Goal: Information Seeking & Learning: Check status

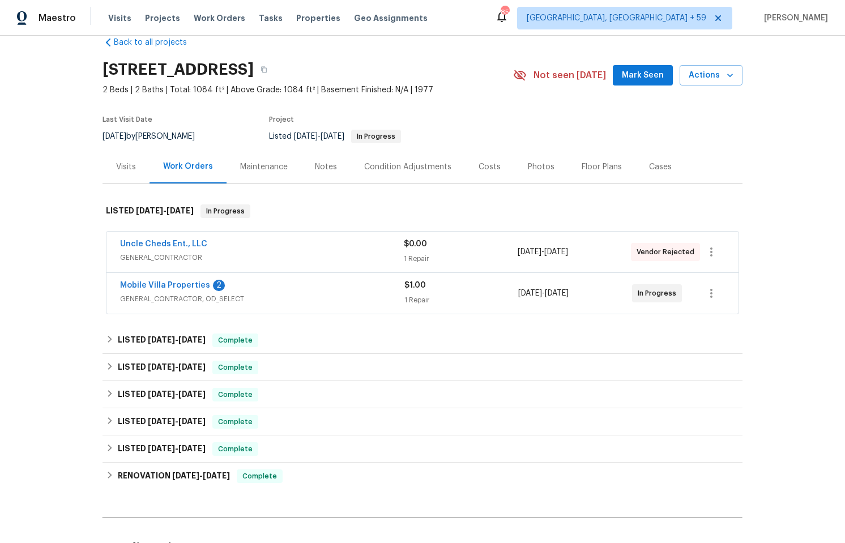
scroll to position [46, 0]
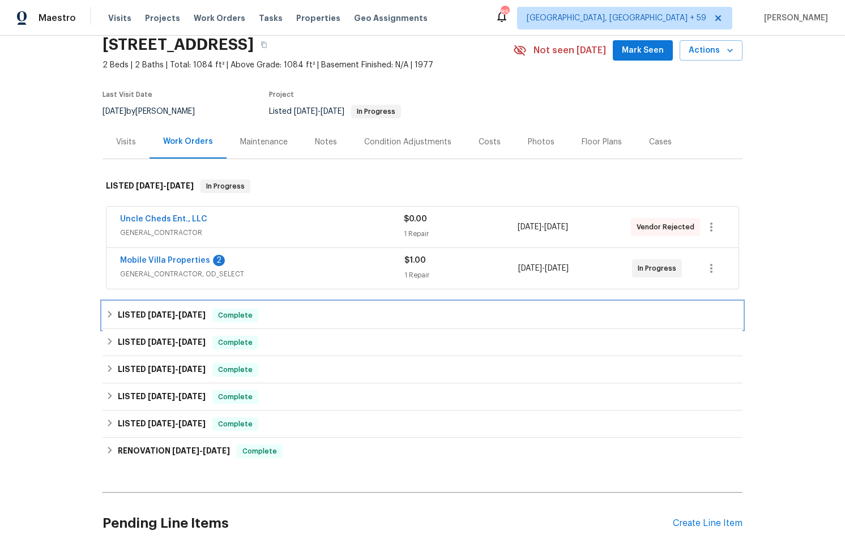
click at [106, 318] on icon at bounding box center [110, 314] width 8 height 8
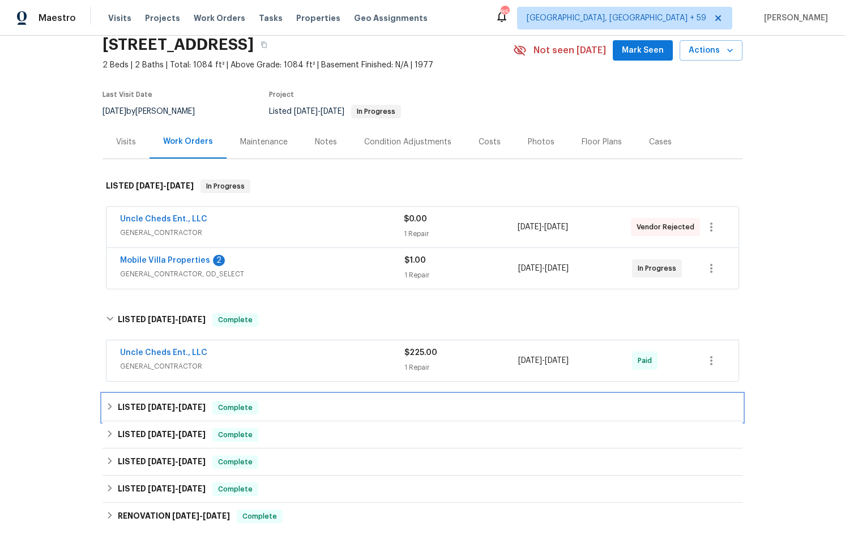
click at [111, 415] on div "LISTED 9/30/24 - 10/2/24 Complete" at bounding box center [422, 408] width 633 height 14
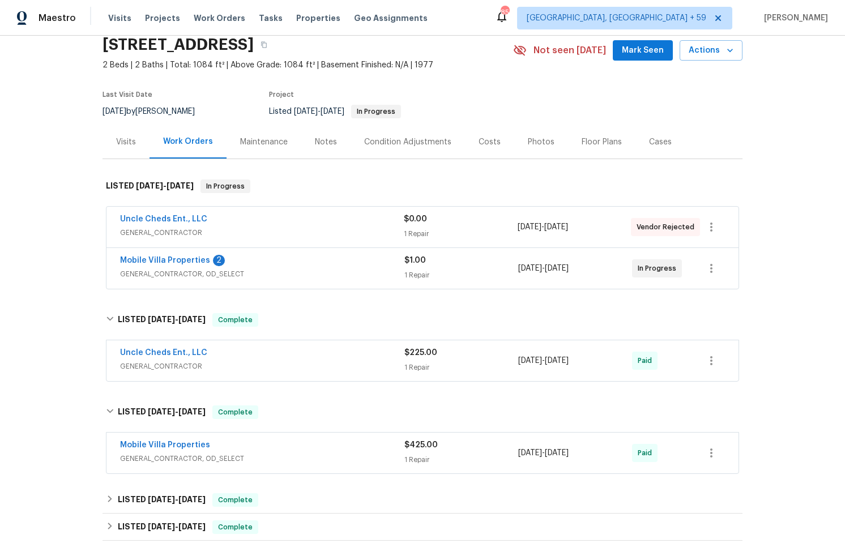
click at [161, 280] on span "GENERAL_CONTRACTOR, OD_SELECT" at bounding box center [262, 273] width 284 height 11
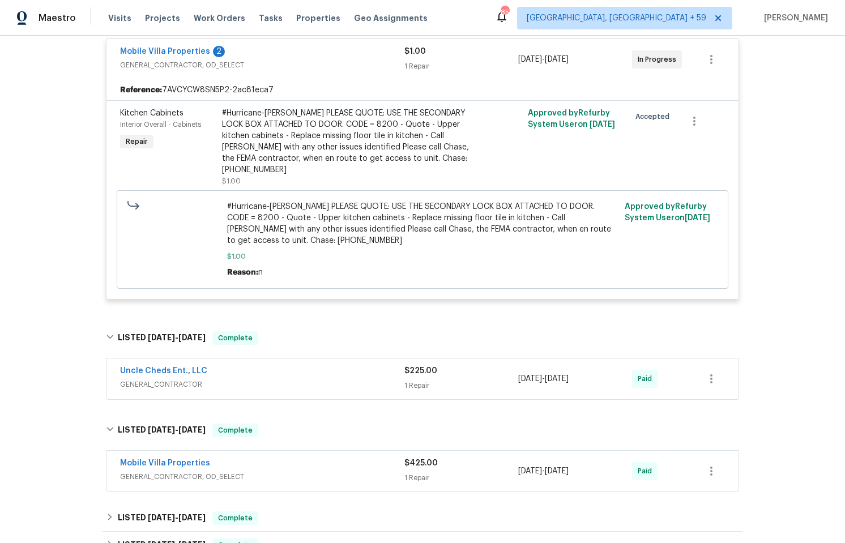
scroll to position [271, 0]
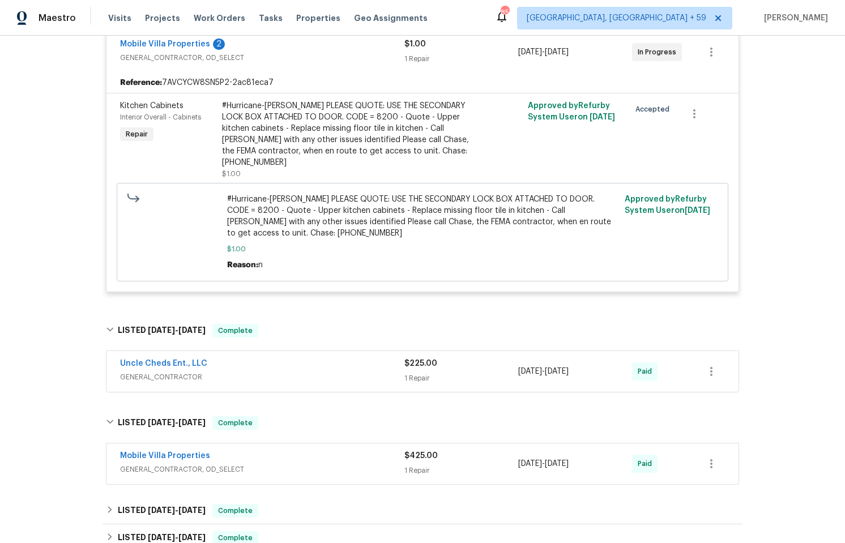
click at [202, 362] on div "Uncle Cheds Ent., LLC" at bounding box center [262, 365] width 284 height 14
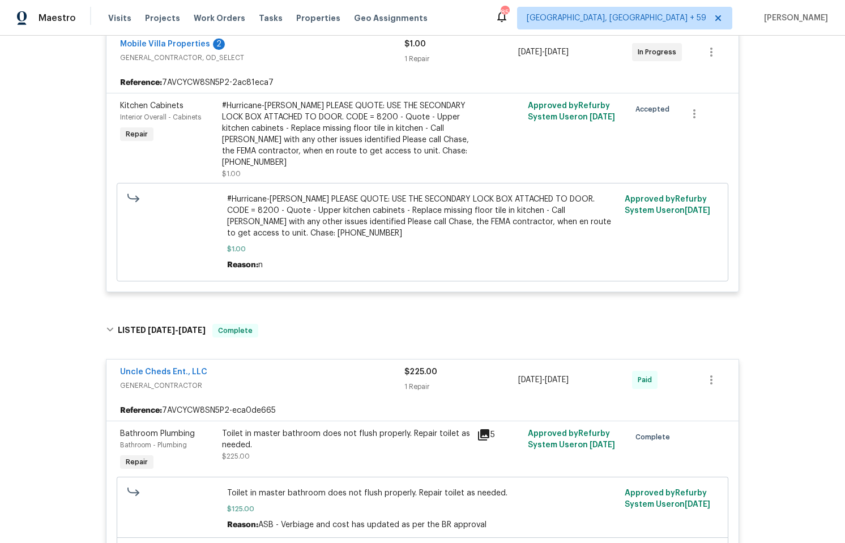
click at [202, 363] on div "Uncle Cheds Ent., LLC GENERAL_CONTRACTOR $225.00 1 Repair 10/9/2024 - 10/14/202…" at bounding box center [422, 380] width 632 height 41
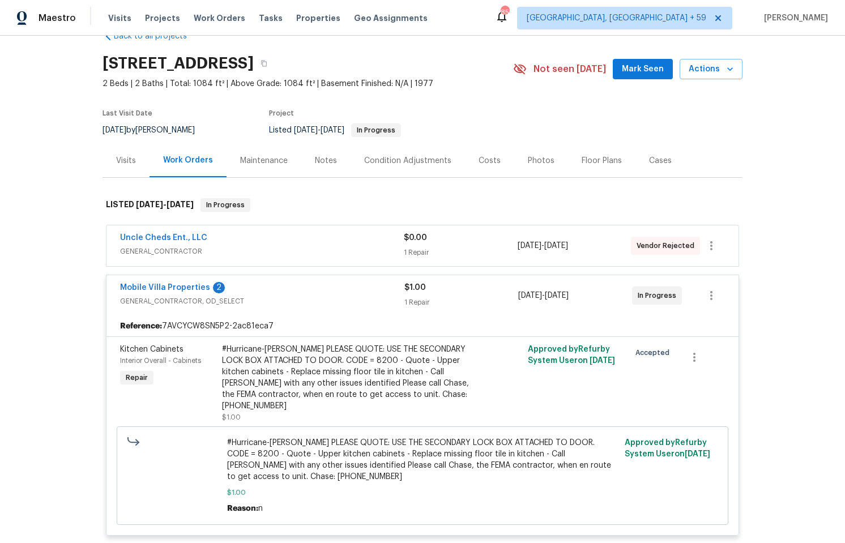
scroll to position [35, 0]
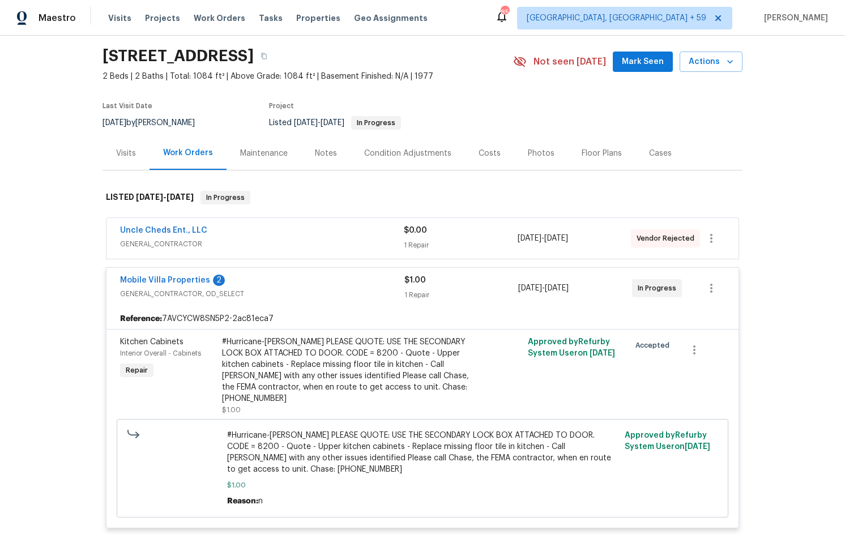
click at [199, 302] on div "Mobile Villa Properties 2 GENERAL_CONTRACTOR, OD_SELECT" at bounding box center [262, 288] width 284 height 27
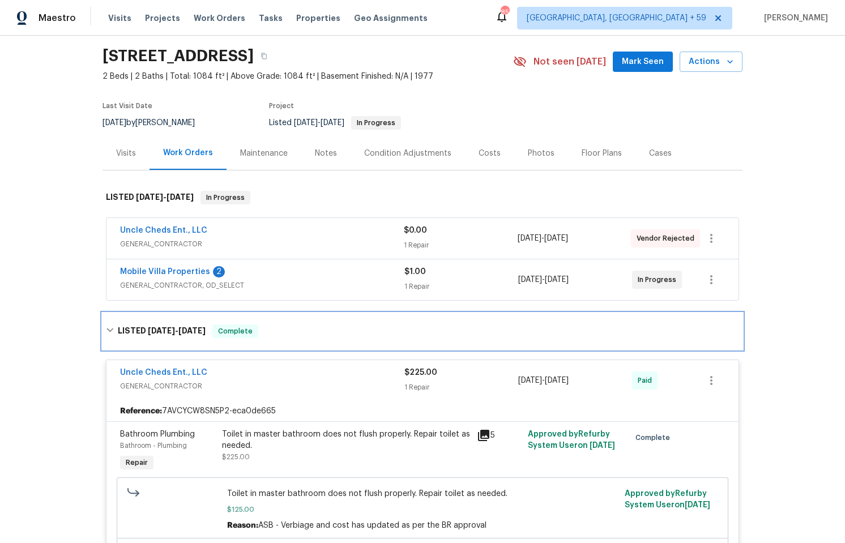
click at [123, 338] on h6 "LISTED 10/5/24 - 10/14/24" at bounding box center [162, 332] width 88 height 14
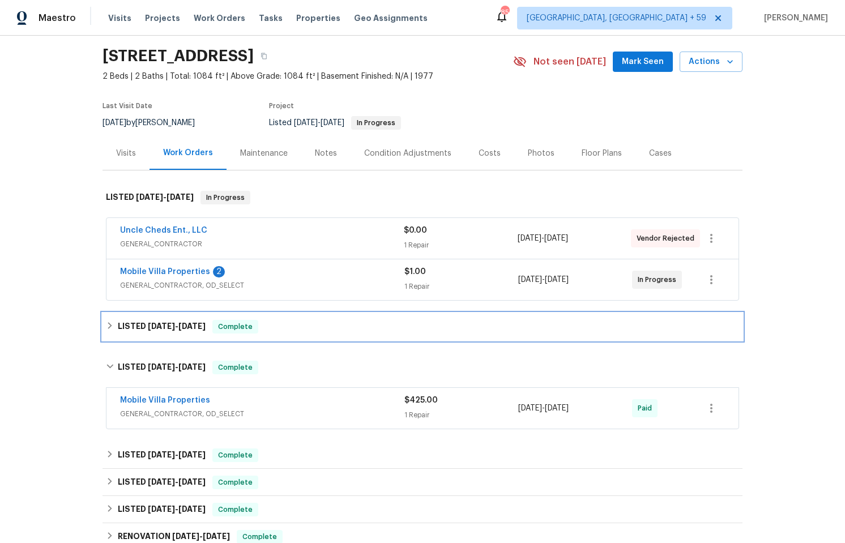
click at [125, 334] on h6 "LISTED 10/5/24 - 10/14/24" at bounding box center [162, 327] width 88 height 14
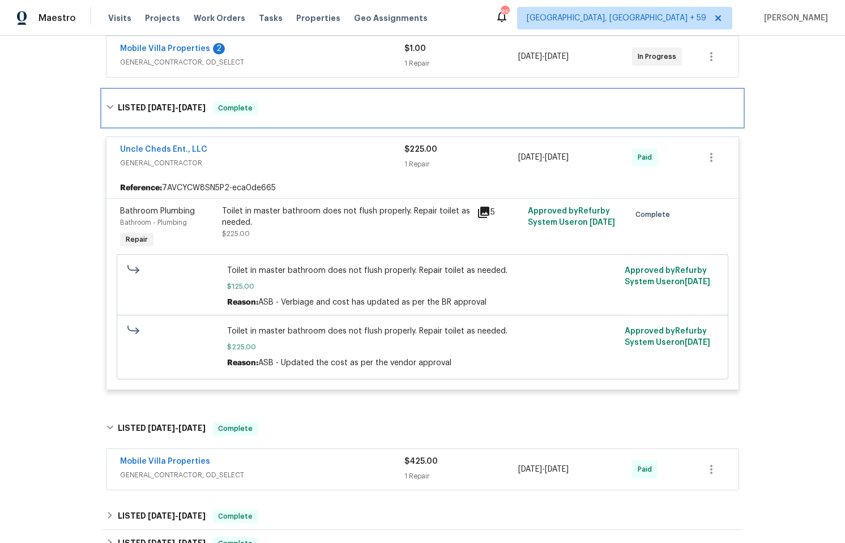
scroll to position [0, 0]
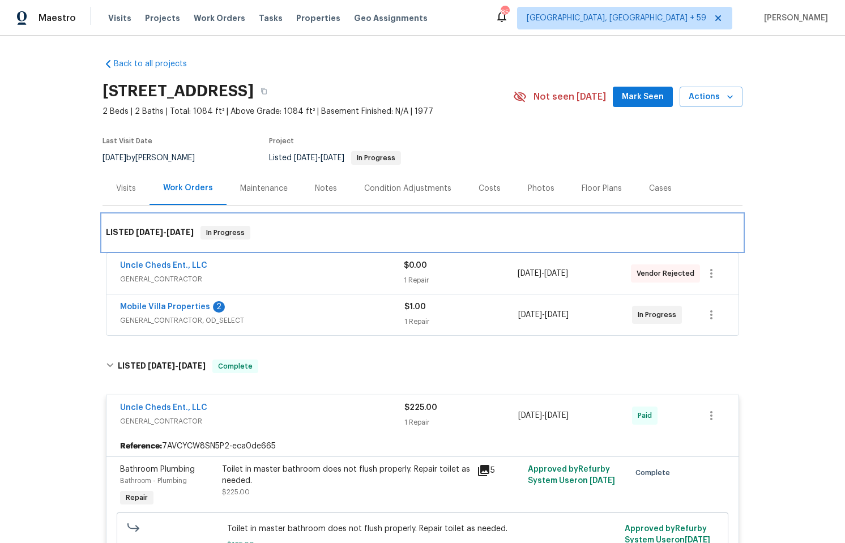
click at [214, 238] on span "In Progress" at bounding box center [226, 232] width 48 height 11
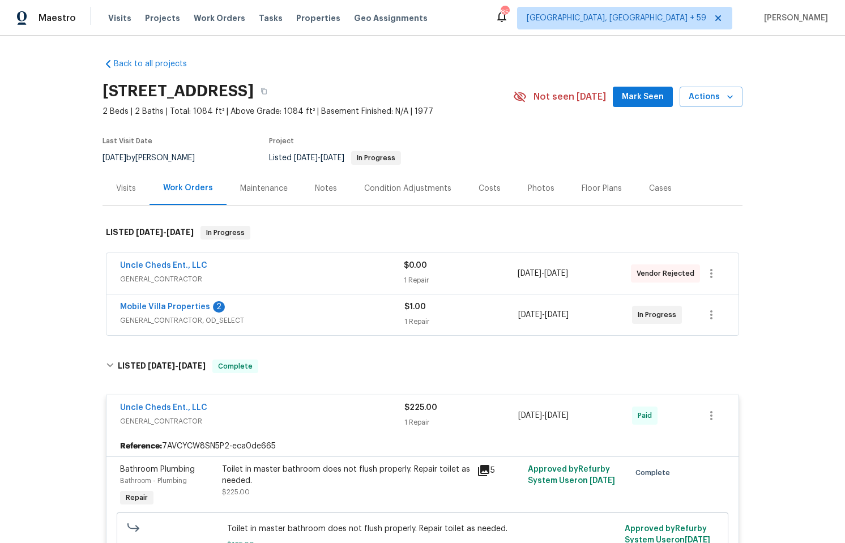
click at [313, 272] on div "Uncle Cheds Ent., LLC" at bounding box center [262, 267] width 284 height 14
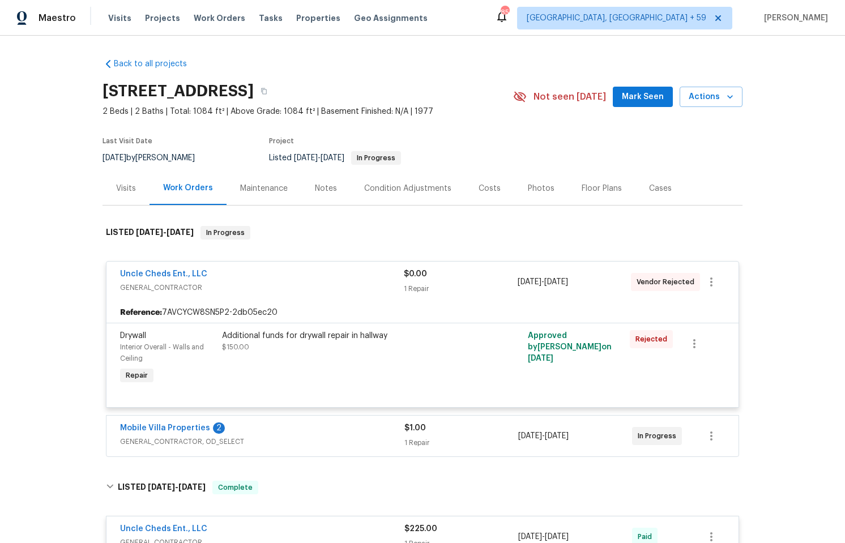
click at [394, 353] on div "Additional funds for drywall repair in hallway $150.00" at bounding box center [346, 341] width 248 height 23
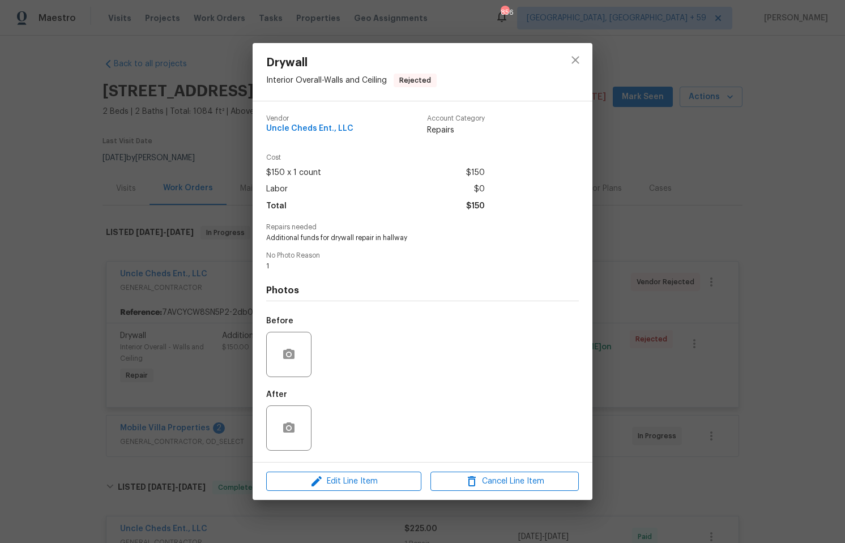
drag, startPoint x: 184, startPoint y: 316, endPoint x: 281, endPoint y: 335, distance: 98.6
click at [184, 316] on div "Drywall Interior Overall - Walls and Ceiling Rejected Vendor Uncle Cheds Ent., …" at bounding box center [422, 271] width 845 height 543
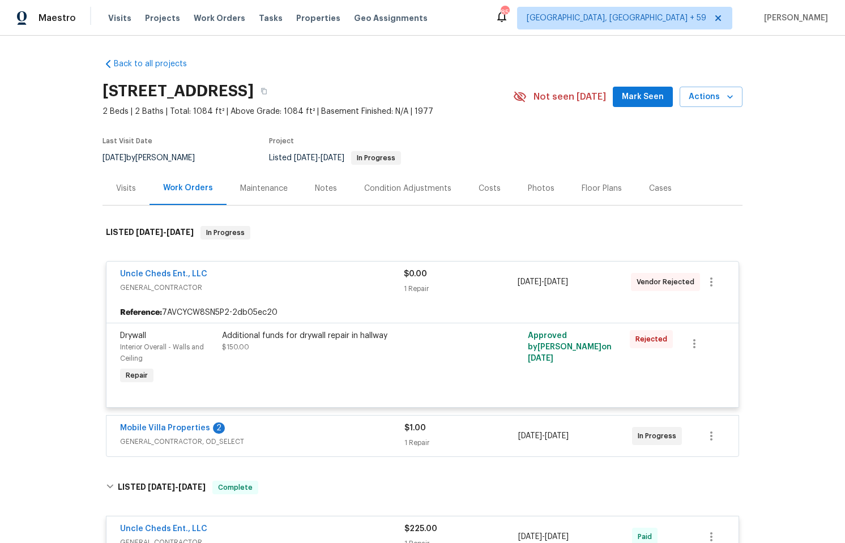
click at [398, 436] on div "Mobile Villa Properties 2" at bounding box center [262, 429] width 284 height 14
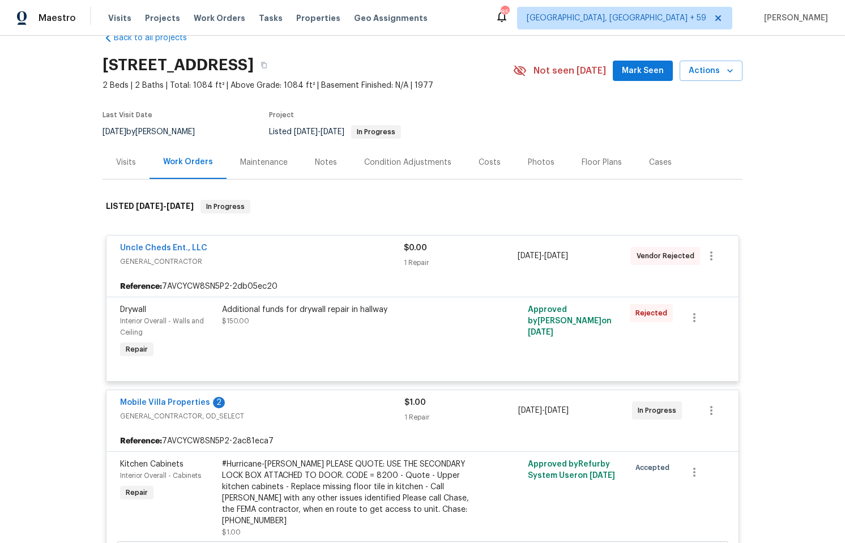
scroll to position [108, 0]
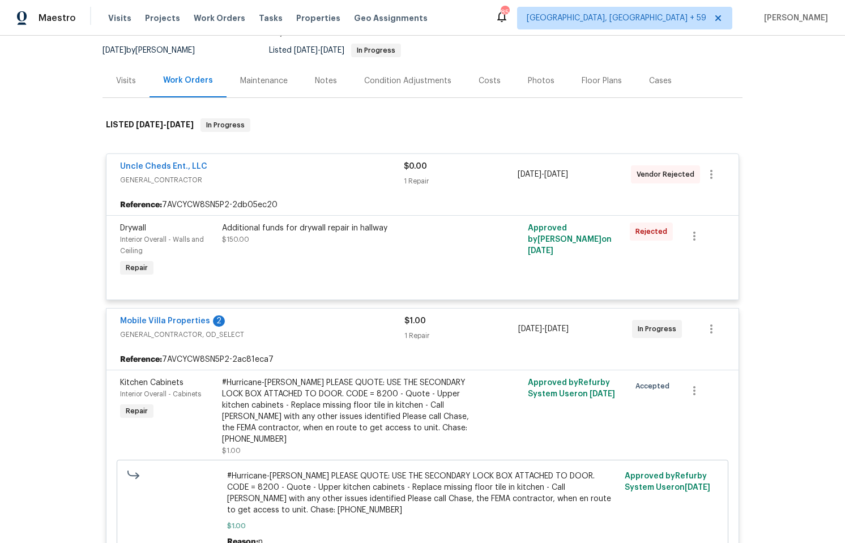
click at [370, 420] on div "#Hurricane-Helene PLEASE QUOTE: USE THE SECONDARY LOCK BOX ATTACHED TO DOOR. CO…" at bounding box center [346, 411] width 248 height 68
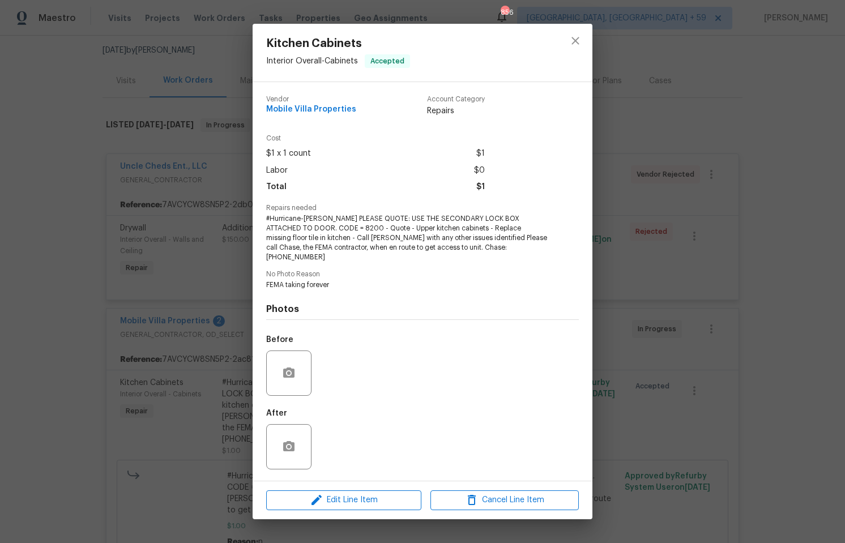
click at [200, 383] on div "Kitchen Cabinets Interior Overall - Cabinets Accepted Vendor Mobile Villa Prope…" at bounding box center [422, 271] width 845 height 543
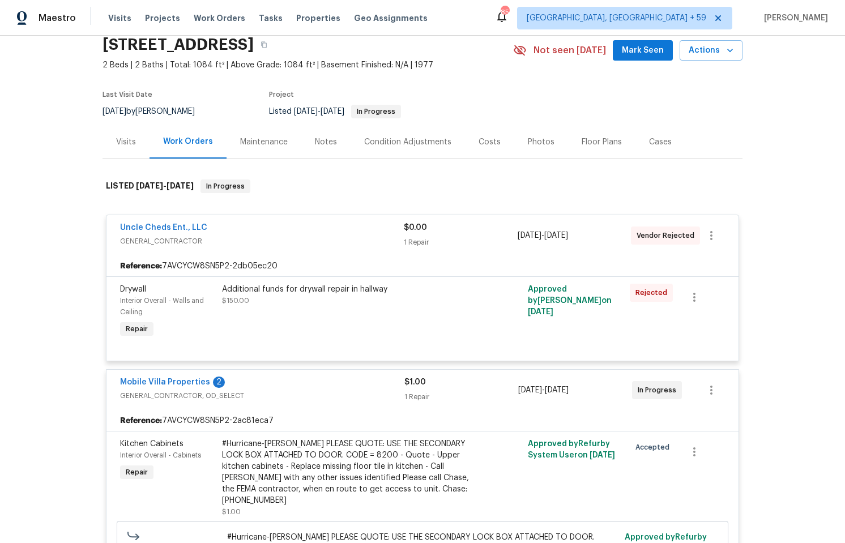
scroll to position [0, 0]
